Goal: Transaction & Acquisition: Obtain resource

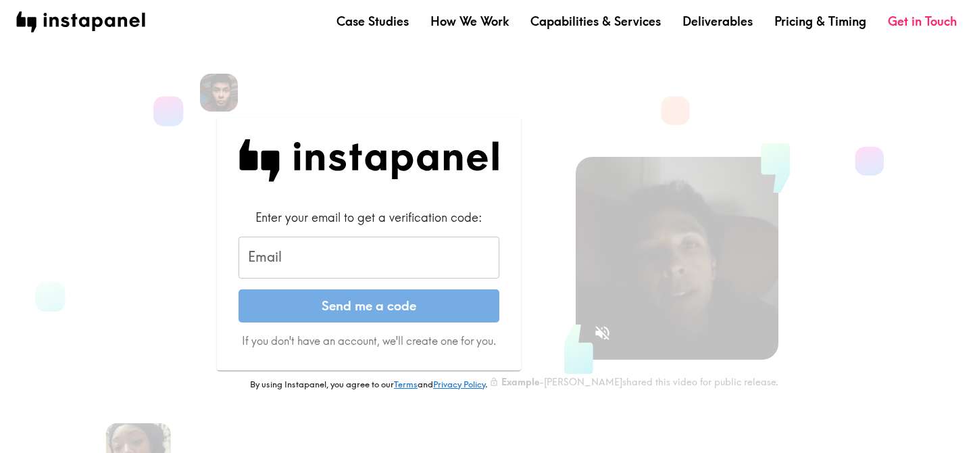
click at [315, 254] on input "Email" at bounding box center [368, 257] width 261 height 42
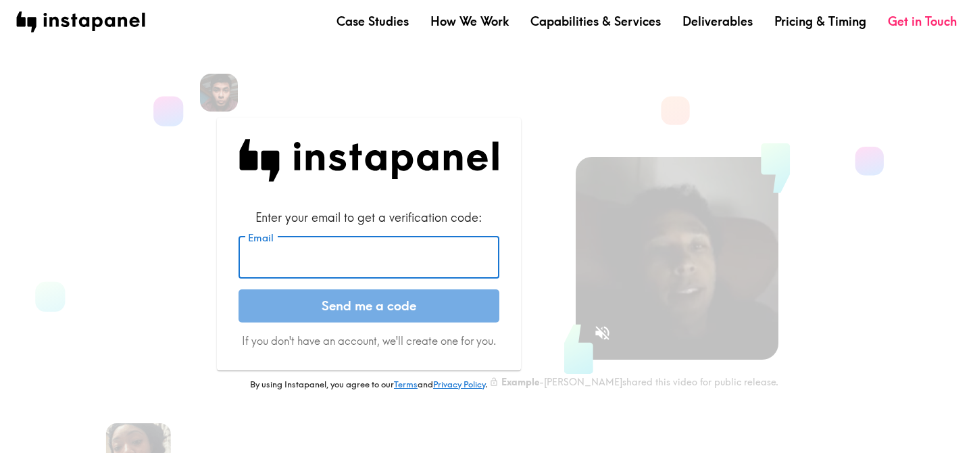
type input "[EMAIL_ADDRESS][DOMAIN_NAME]"
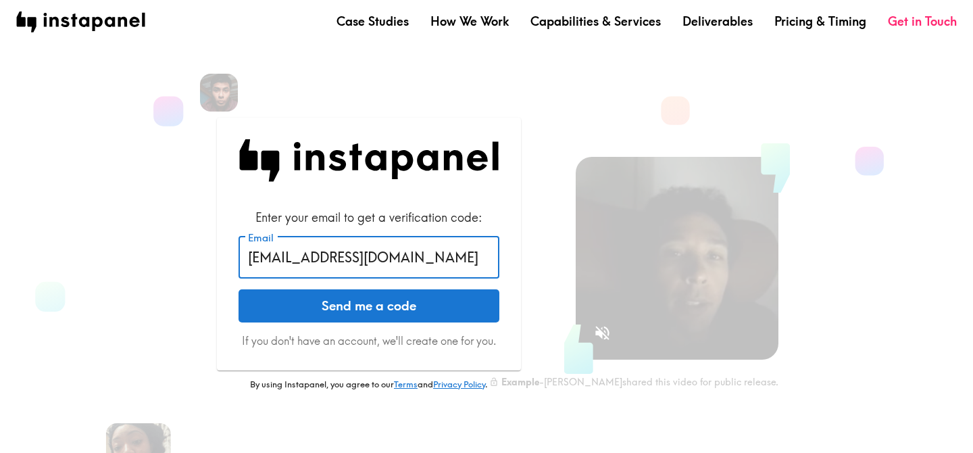
click at [355, 299] on button "Send me a code" at bounding box center [368, 306] width 261 height 34
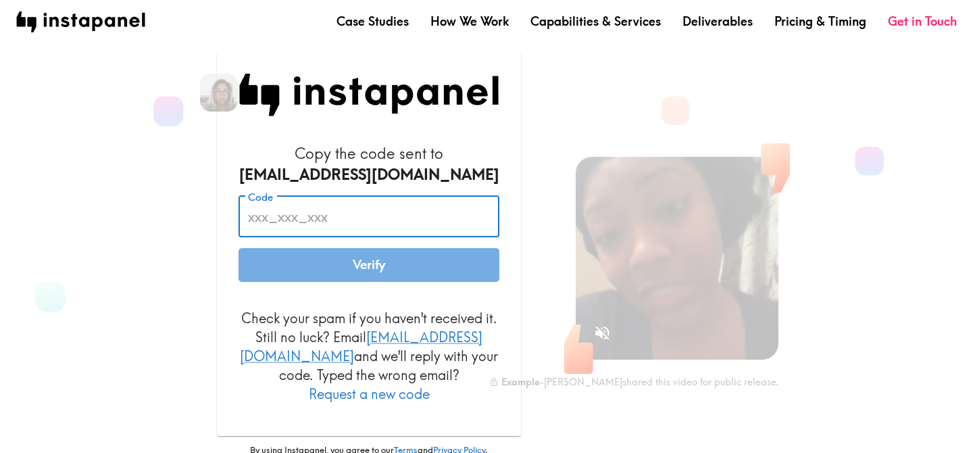
click at [292, 226] on input "Code" at bounding box center [368, 217] width 261 height 42
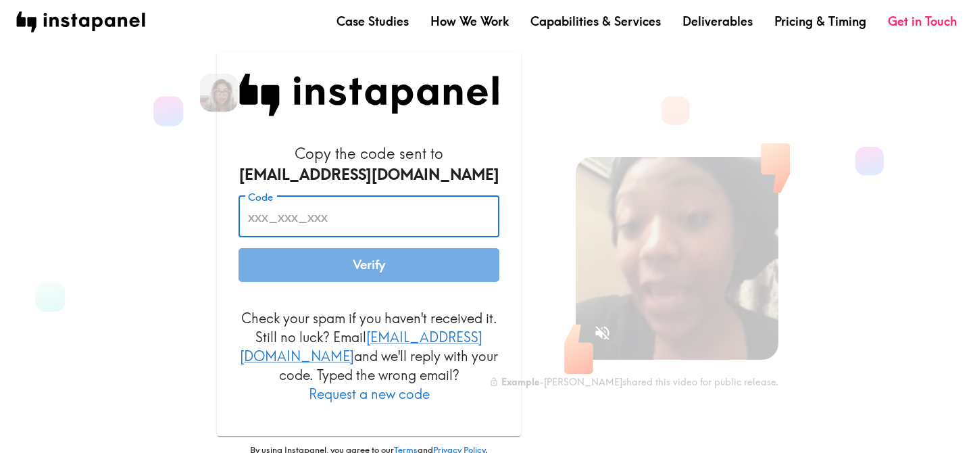
paste input "QN6_79H_uGp"
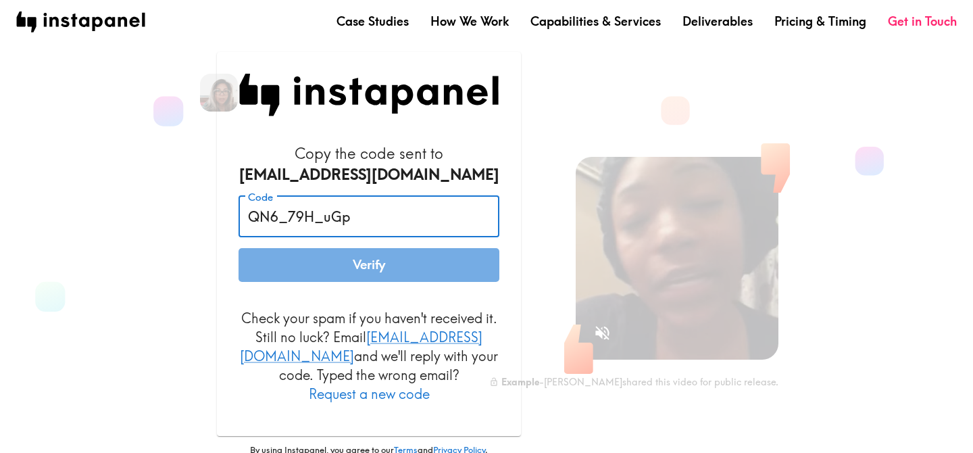
type input "QN6_79H_uGp"
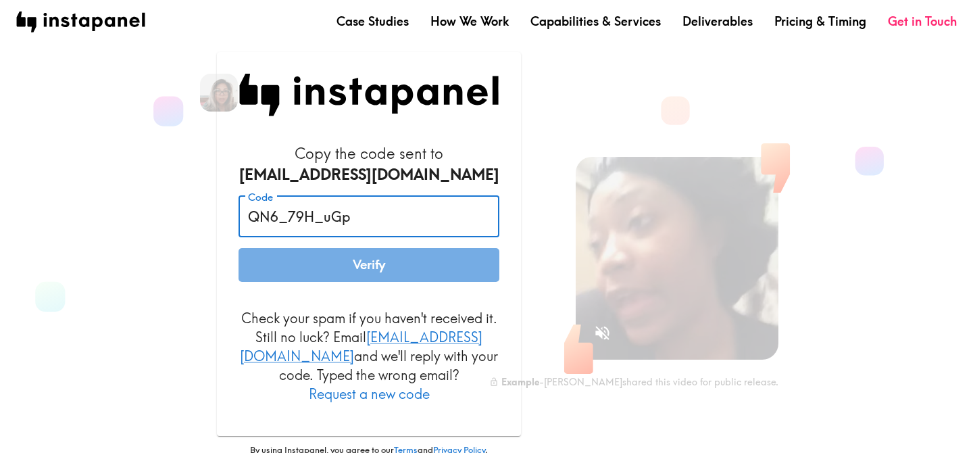
click at [361, 278] on button "Verify" at bounding box center [368, 265] width 261 height 34
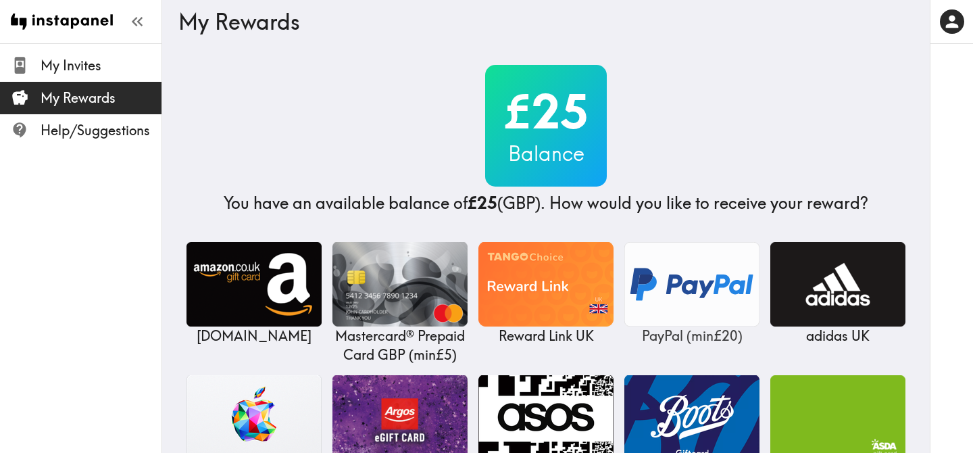
click at [656, 250] on img at bounding box center [691, 284] width 135 height 84
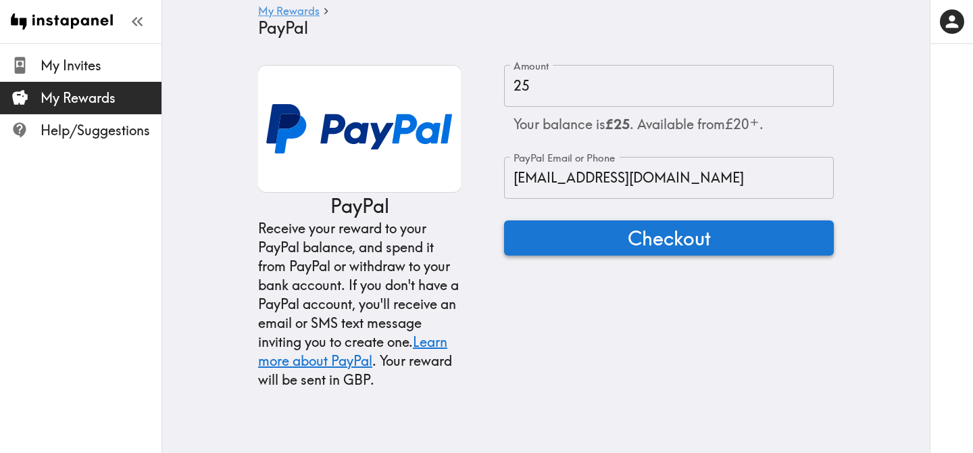
click at [644, 232] on span "Checkout" at bounding box center [668, 237] width 83 height 27
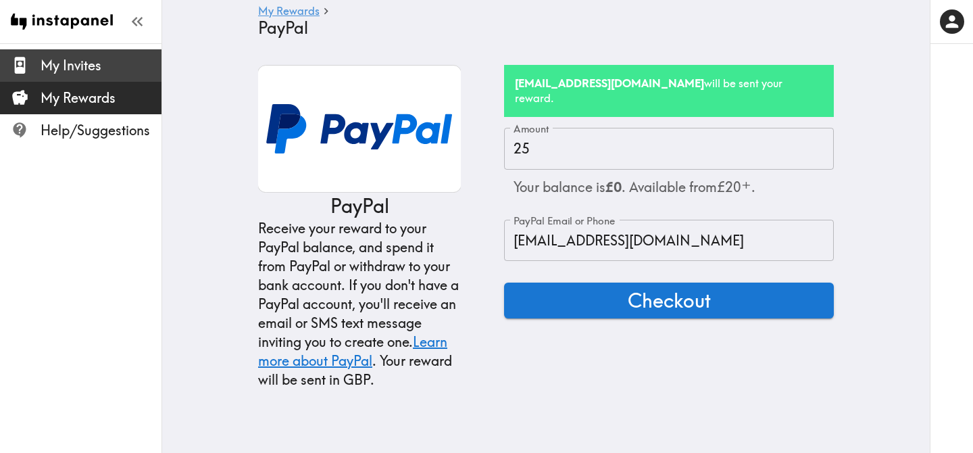
click at [84, 75] on span "My Invites" at bounding box center [101, 65] width 121 height 24
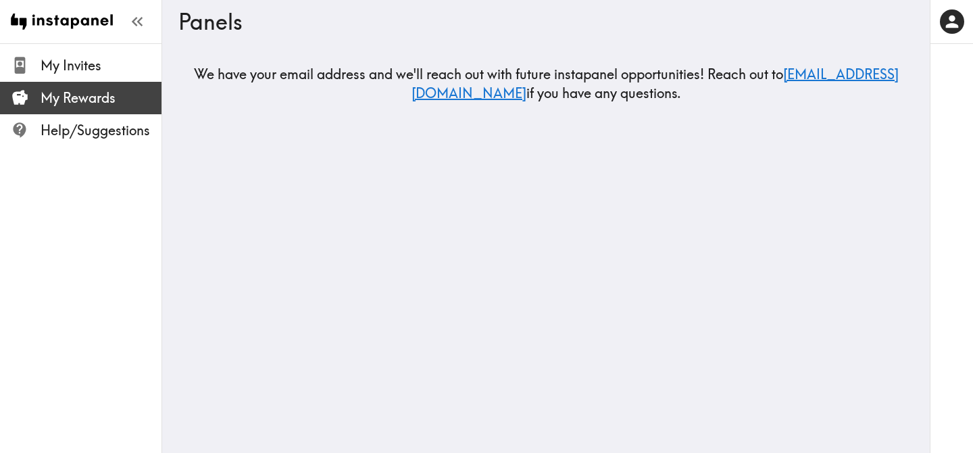
click at [94, 103] on span "My Rewards" at bounding box center [101, 97] width 121 height 19
